Goal: Task Accomplishment & Management: Complete application form

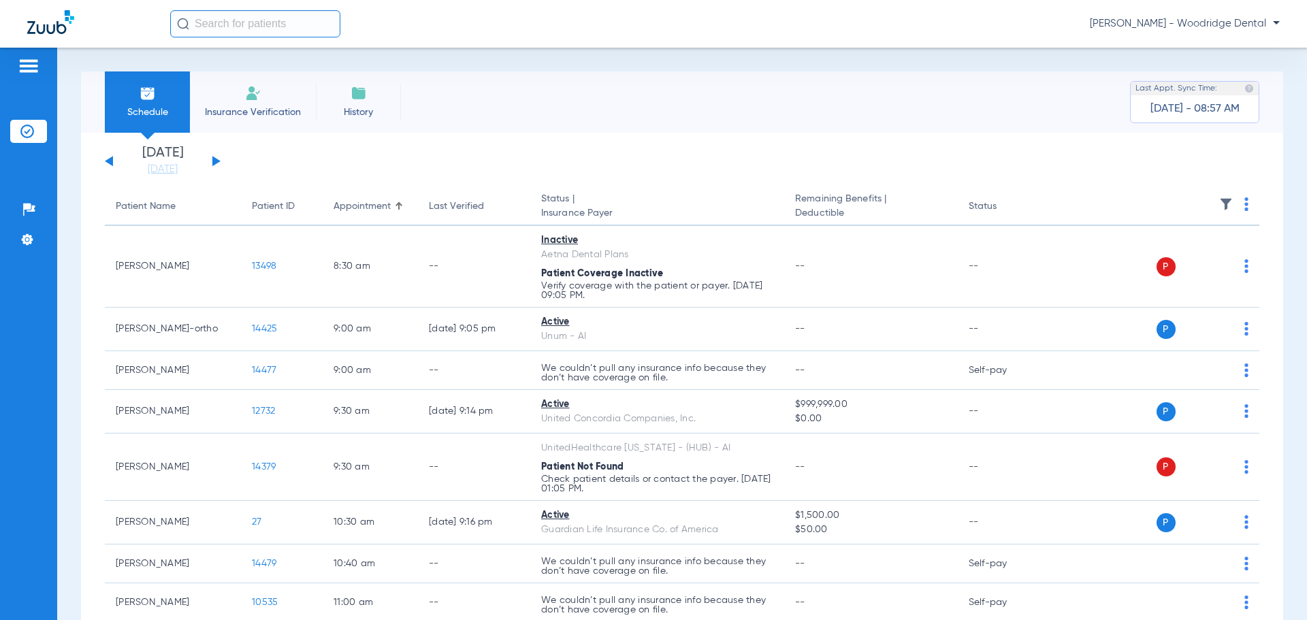
click at [270, 95] on li "Insurance Verification" at bounding box center [253, 101] width 126 height 61
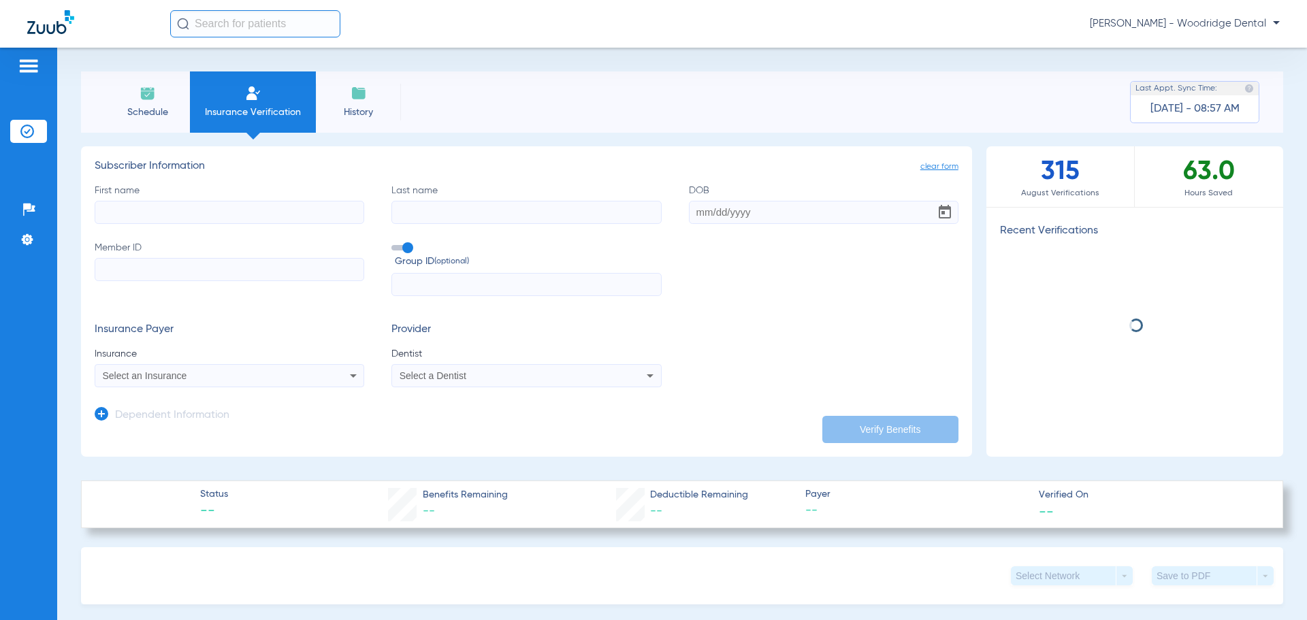
click at [251, 216] on input "First name" at bounding box center [230, 212] width 270 height 23
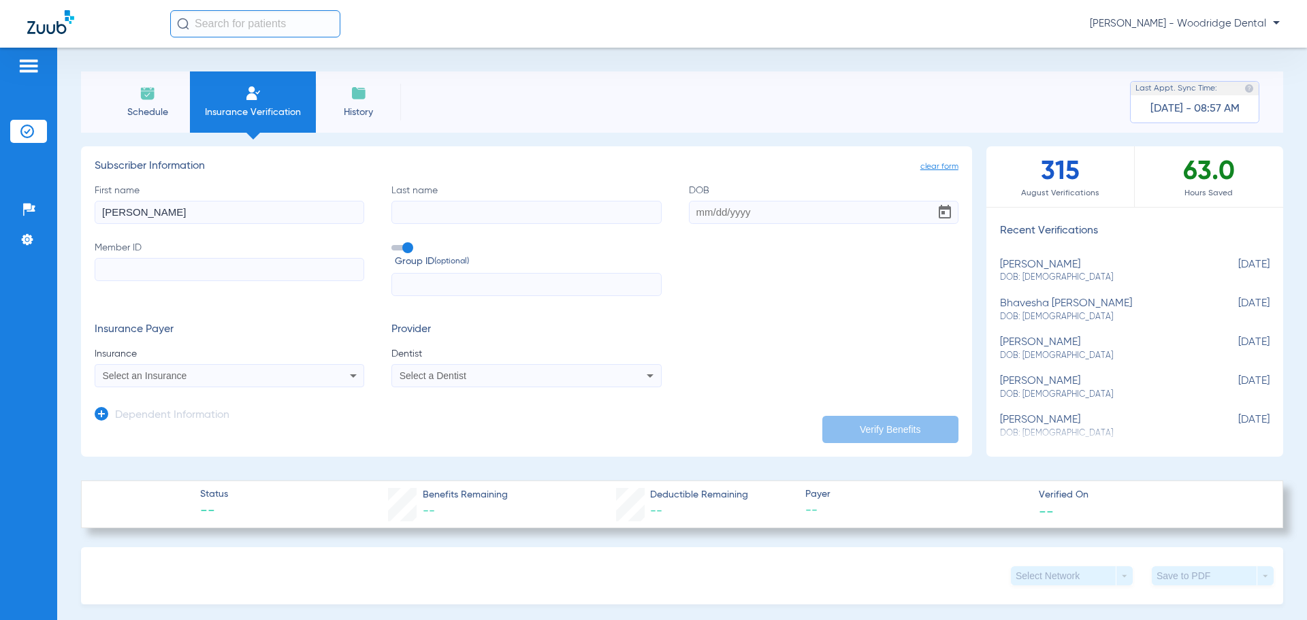
type input "[PERSON_NAME]"
type input "[DATE]"
click at [156, 271] on input "Member ID" at bounding box center [230, 269] width 270 height 23
type input "757056328"
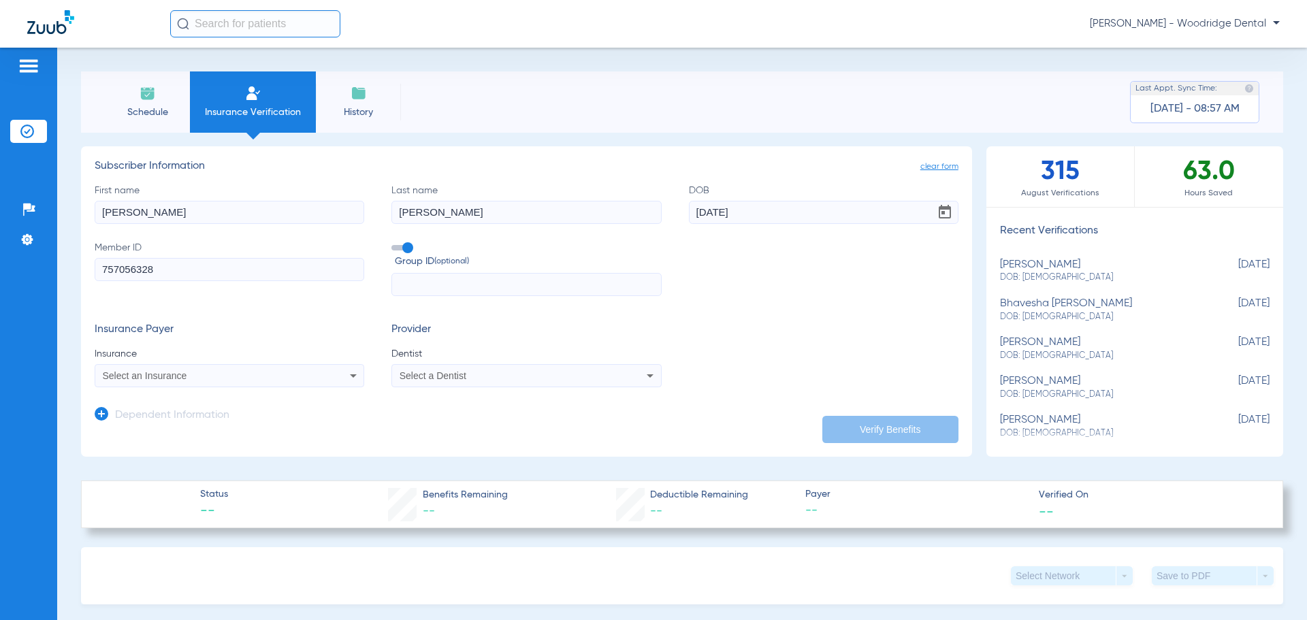
click at [203, 376] on div "Select an Insurance" at bounding box center [205, 376] width 204 height 10
type input "blue cross blue shield of il"
click at [259, 430] on mat-option "Blue Cross Blue Shield Of [US_STATE]" at bounding box center [209, 424] width 229 height 22
click at [567, 377] on div "Select a Dentist" at bounding box center [502, 376] width 204 height 10
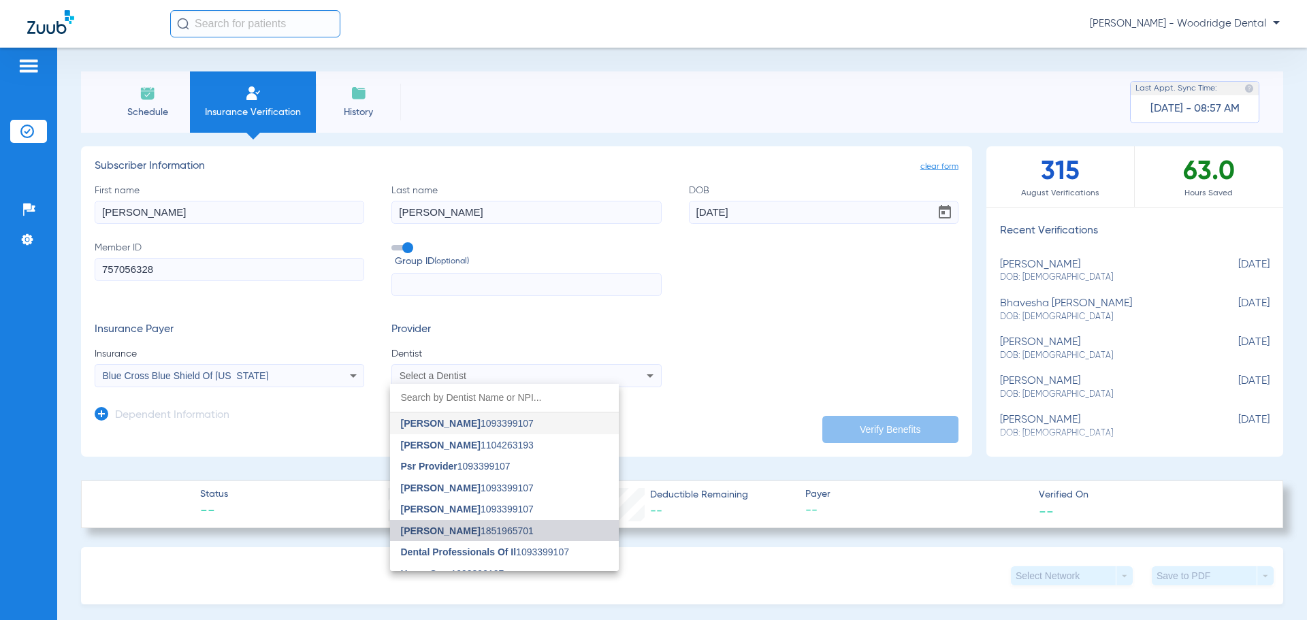
click at [526, 535] on mat-option "[PERSON_NAME] 1851965701" at bounding box center [504, 531] width 229 height 22
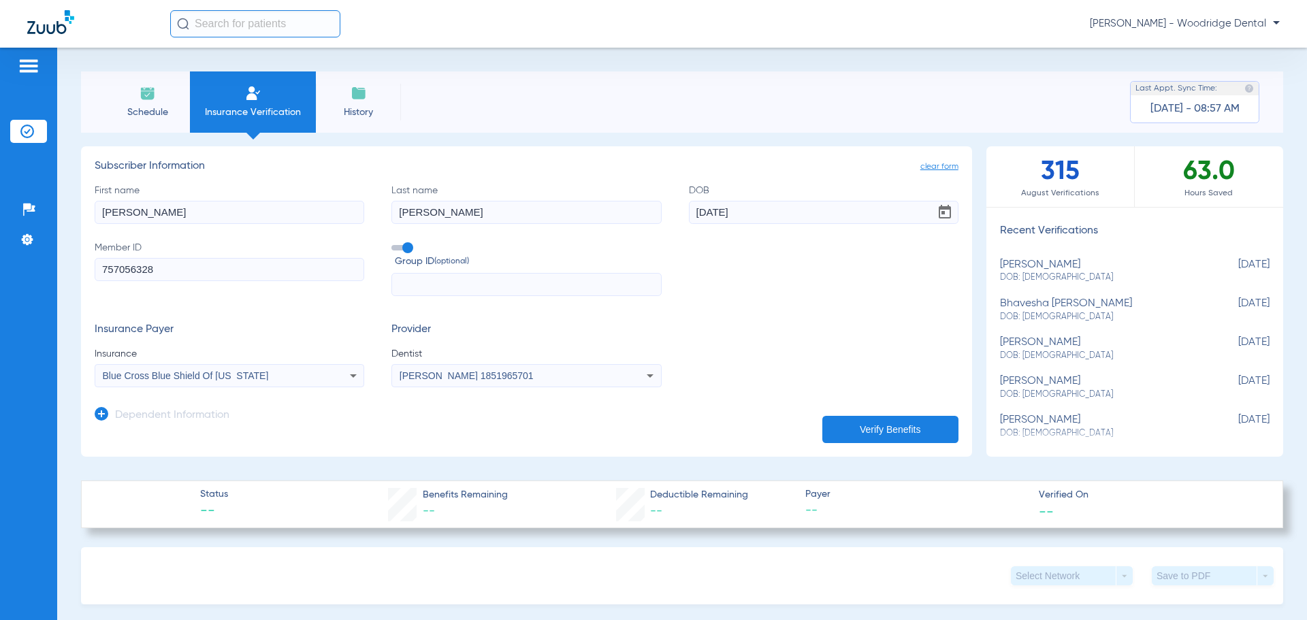
click at [829, 430] on button "Verify Benefits" at bounding box center [890, 429] width 136 height 27
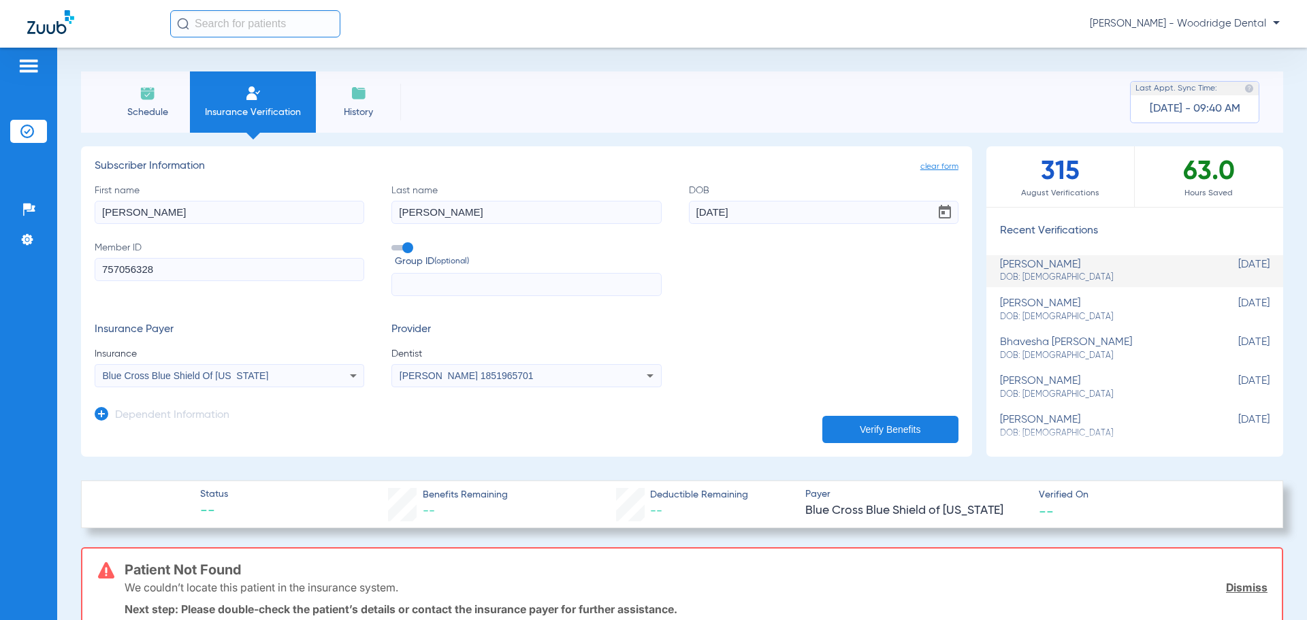
click at [274, 382] on div "Blue Cross Blue Shield Of [US_STATE]" at bounding box center [229, 376] width 268 height 16
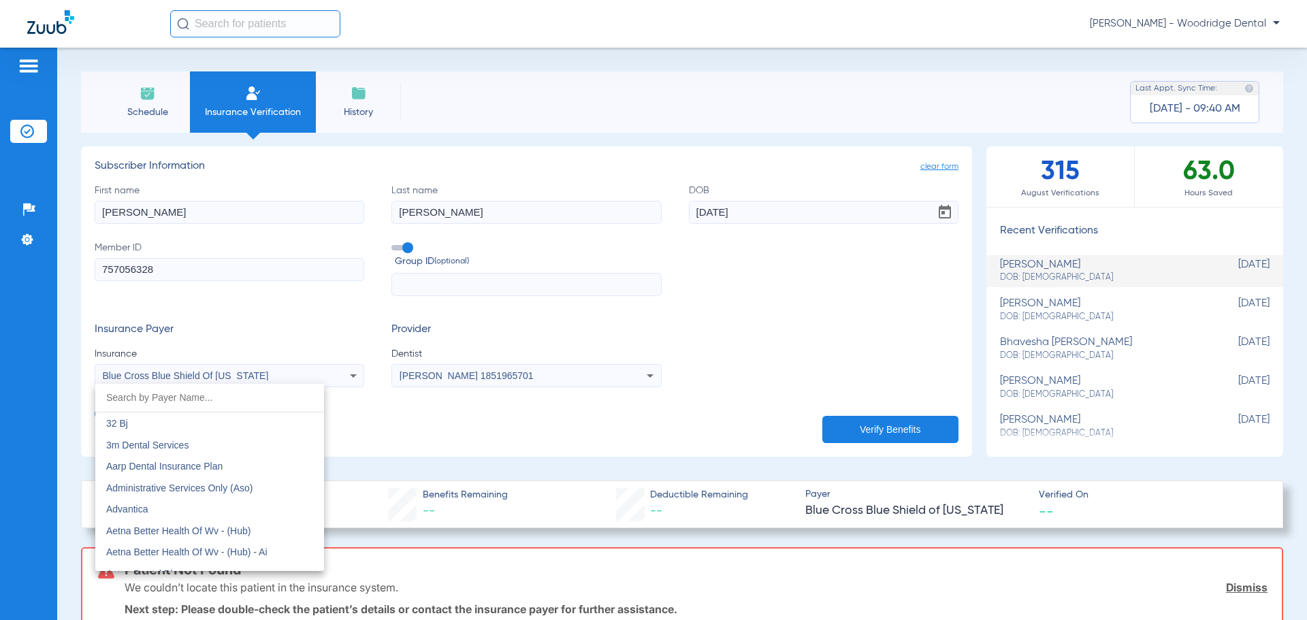
scroll to position [1021, 0]
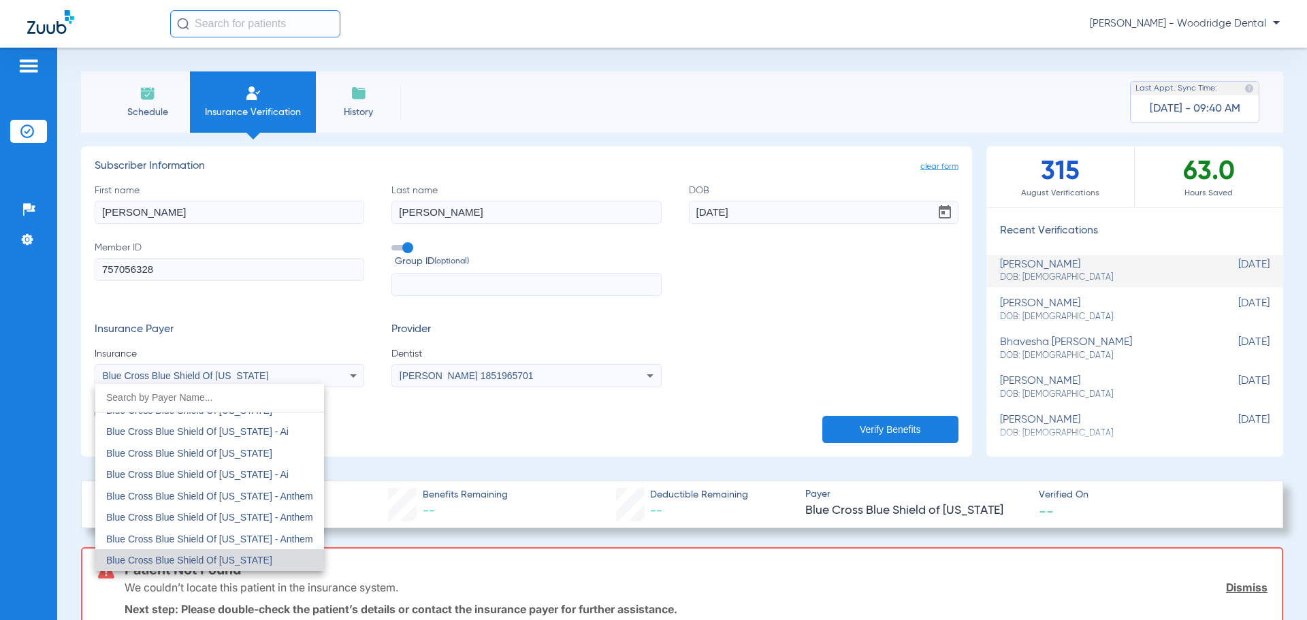
drag, startPoint x: 242, startPoint y: 265, endPoint x: 78, endPoint y: 260, distance: 164.8
click at [78, 260] on div at bounding box center [653, 310] width 1307 height 620
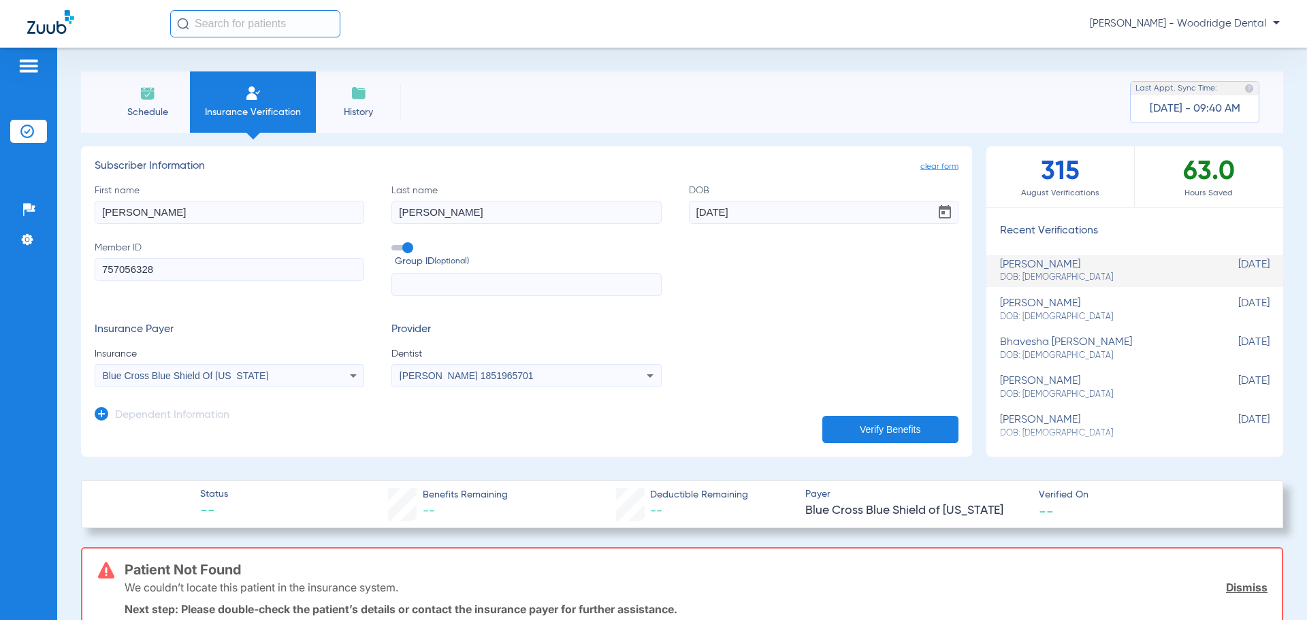
click at [118, 270] on input "757056328" at bounding box center [230, 269] width 270 height 23
click at [264, 373] on div "Blue Cross Blue Shield Of [US_STATE]" at bounding box center [205, 376] width 204 height 10
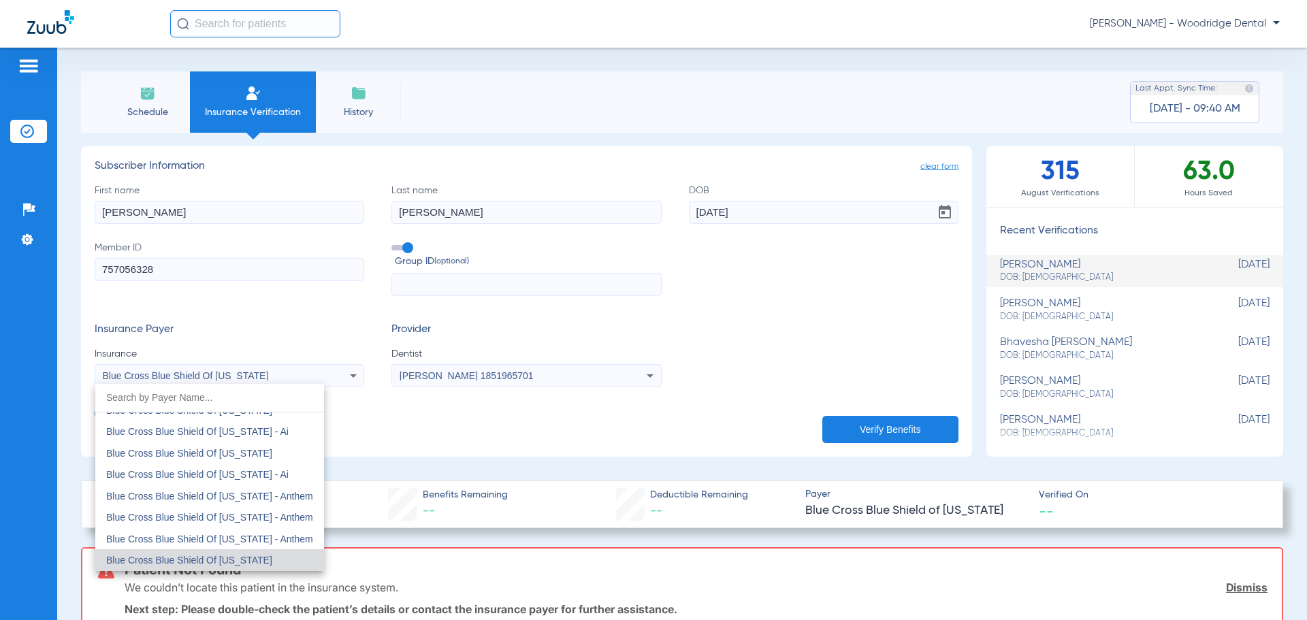
click at [253, 400] on input "dropdown search" at bounding box center [209, 398] width 229 height 28
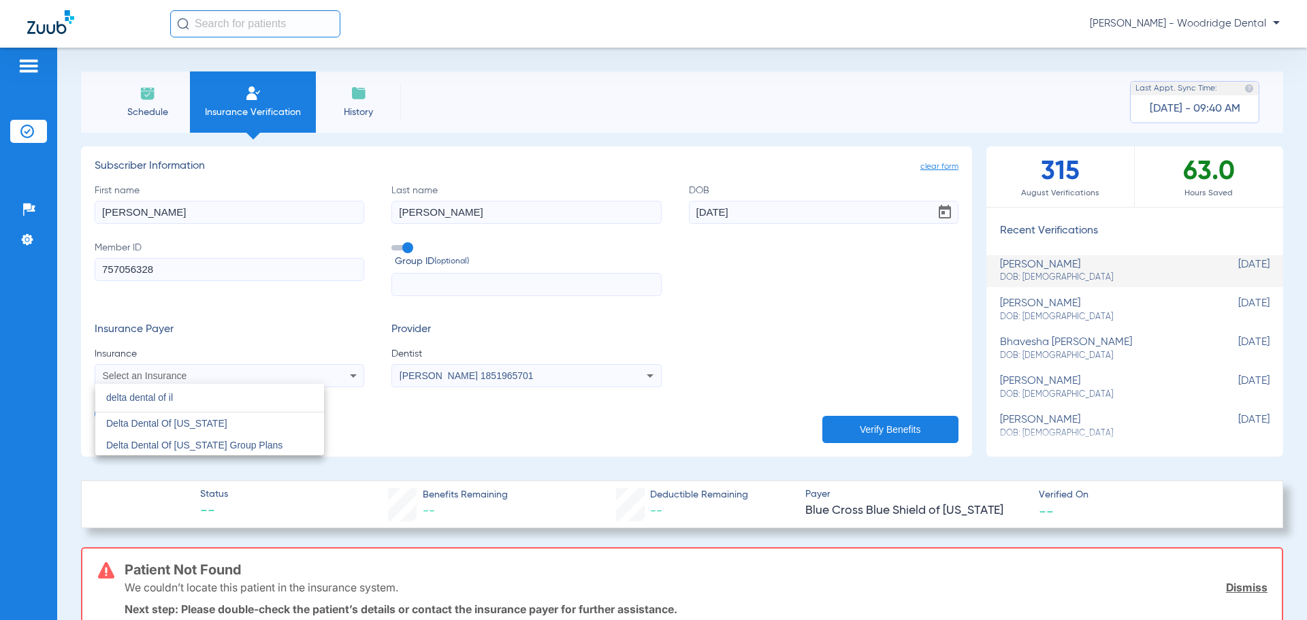
scroll to position [0, 0]
type input "delta dental of il"
click at [243, 418] on mat-option "Delta Dental Of [US_STATE]" at bounding box center [209, 424] width 229 height 22
click at [878, 433] on button "Verify Benefits" at bounding box center [890, 429] width 136 height 27
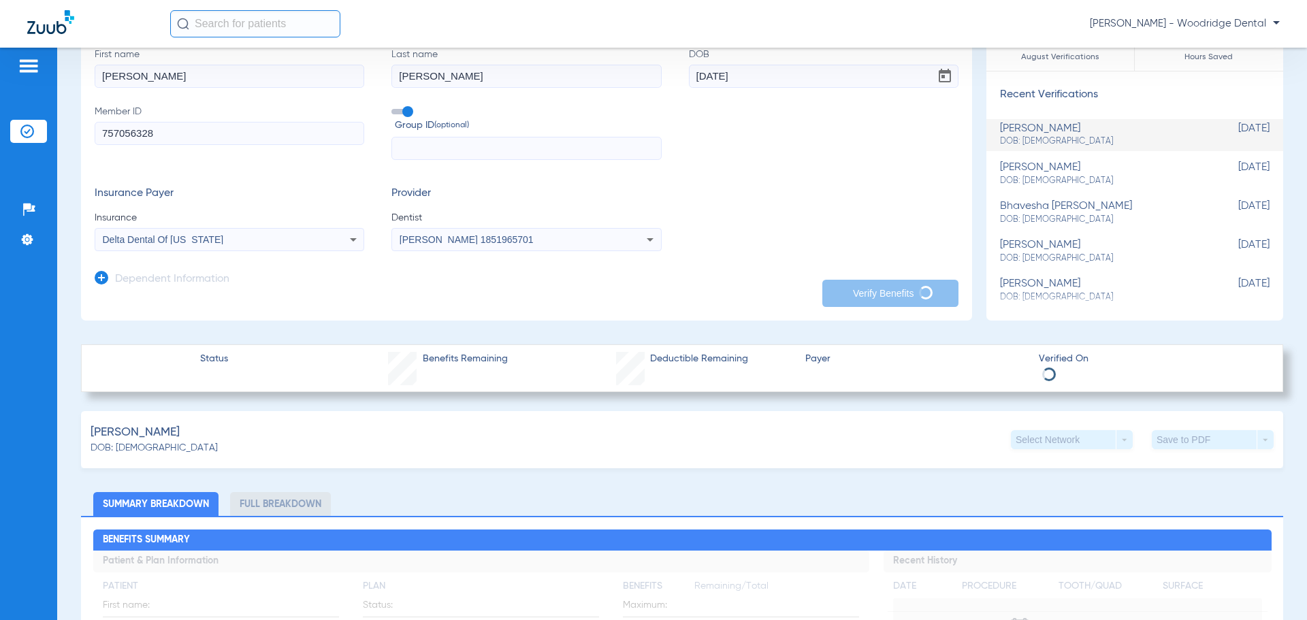
scroll to position [68, 0]
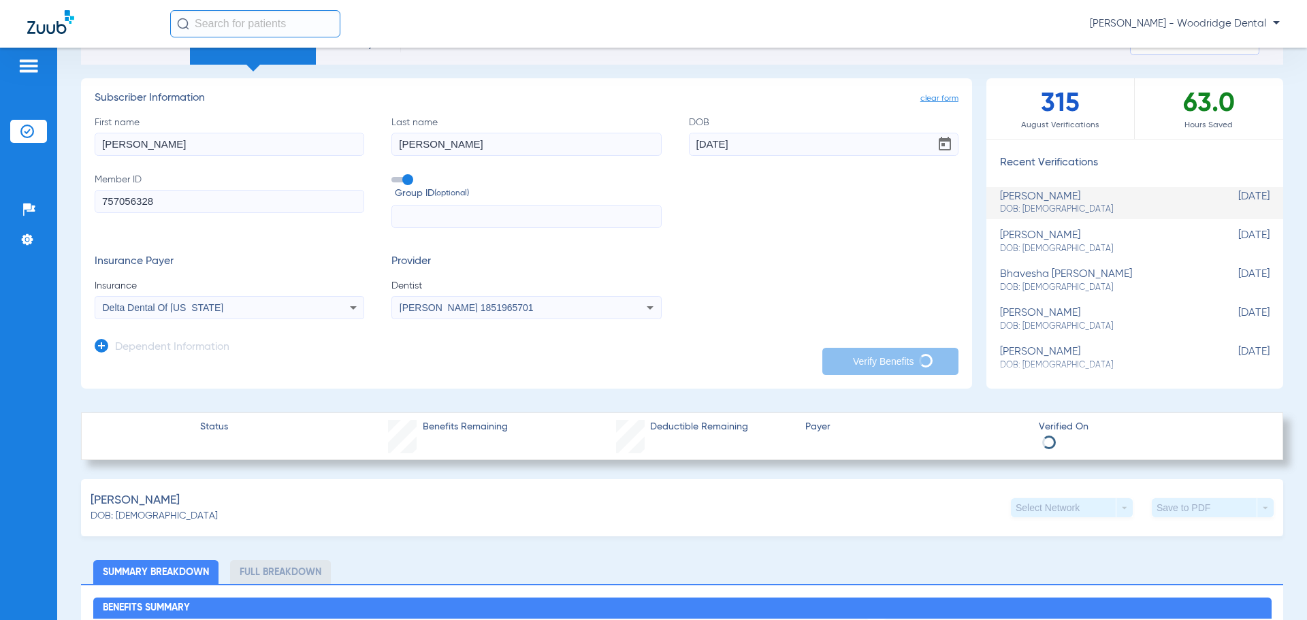
click at [222, 144] on input "[PERSON_NAME]" at bounding box center [230, 144] width 270 height 23
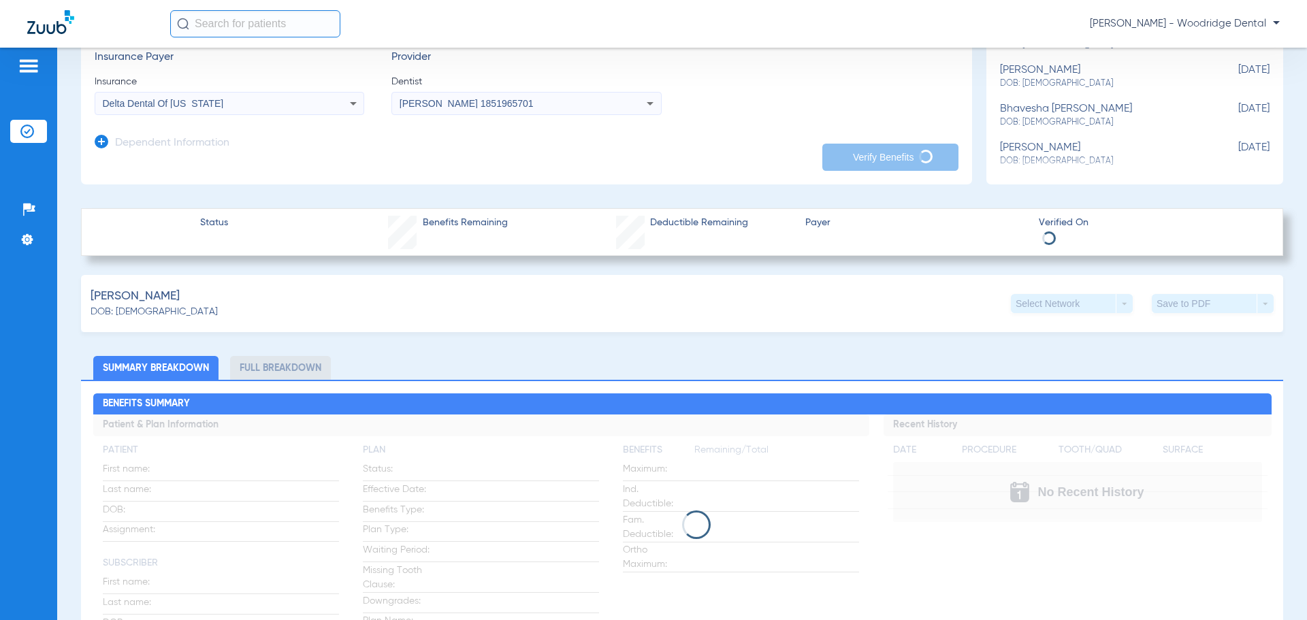
scroll to position [0, 0]
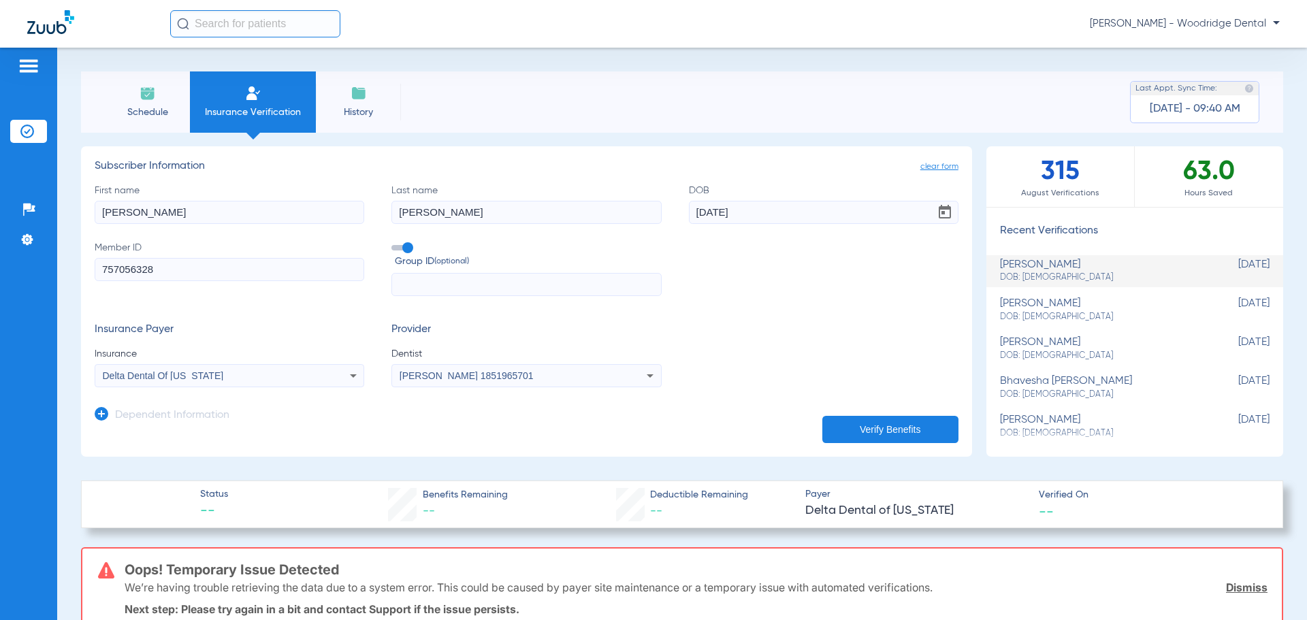
click at [272, 212] on input "[PERSON_NAME]" at bounding box center [230, 212] width 270 height 23
type input "[PERSON_NAME]"
click at [880, 429] on button "Verify Benefits" at bounding box center [890, 429] width 136 height 27
